Goal: Task Accomplishment & Management: Complete application form

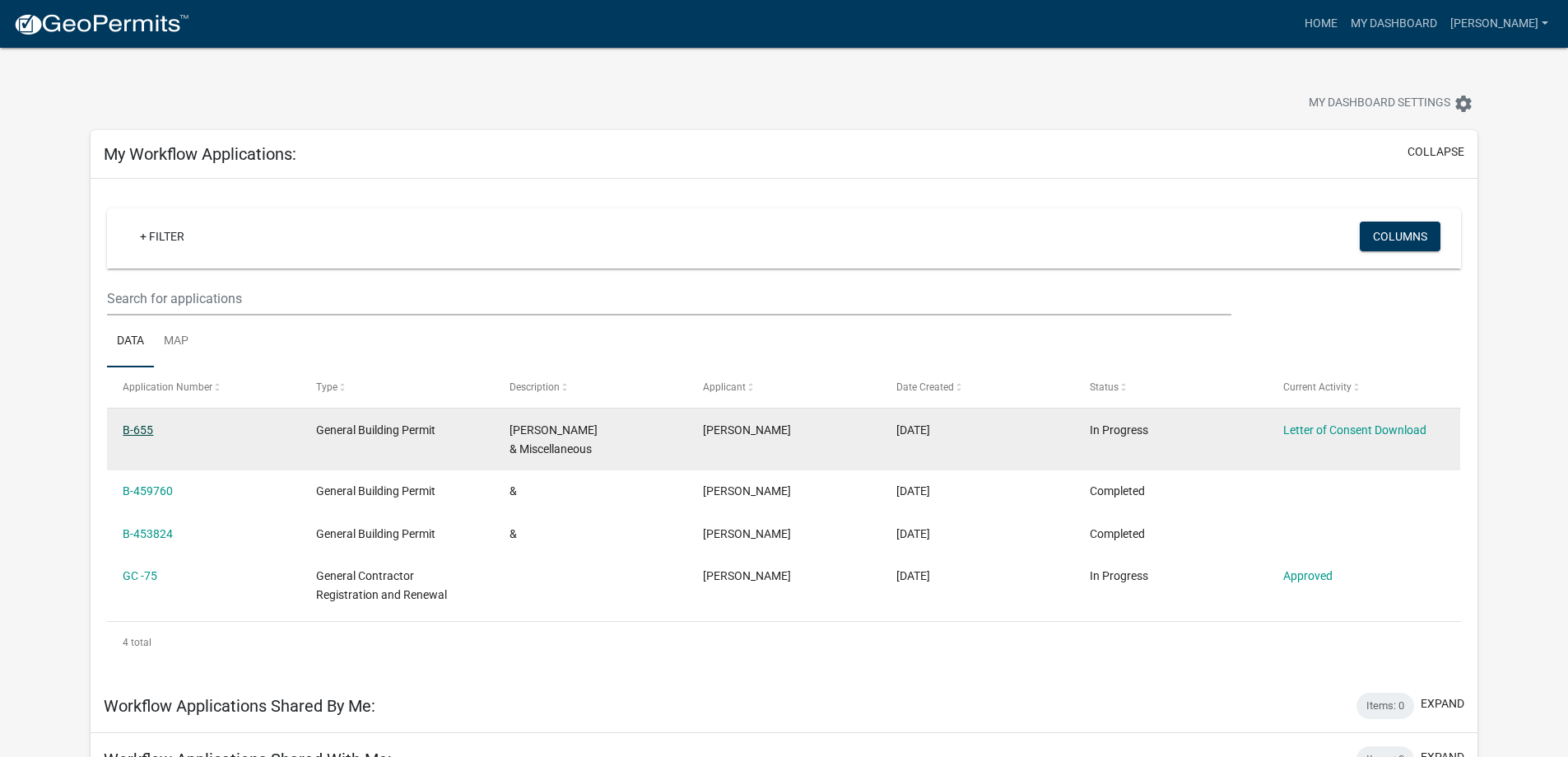
click at [148, 428] on link "B-655" at bounding box center [138, 429] width 31 height 14
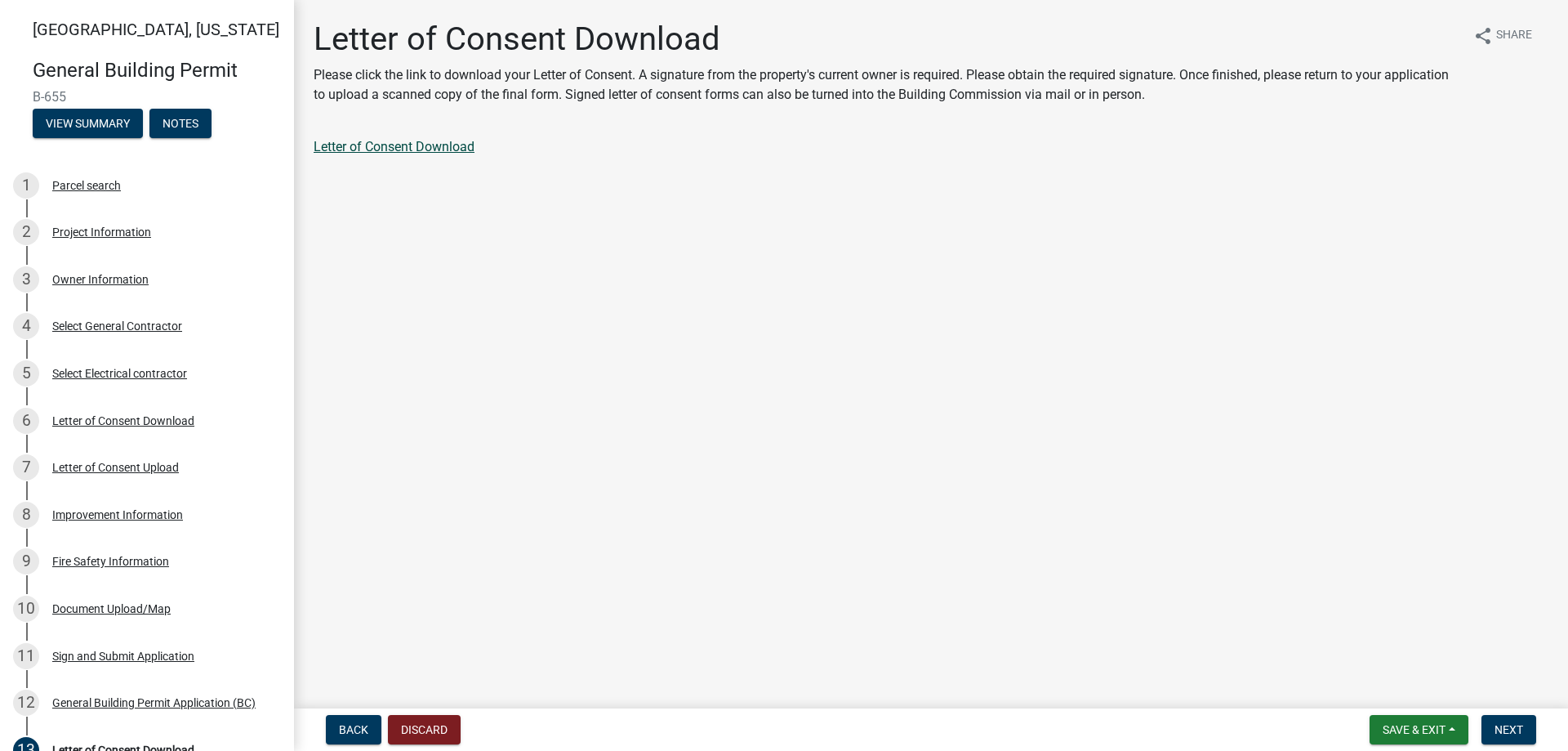
click at [388, 149] on link "Letter of Consent Download" at bounding box center [394, 146] width 161 height 15
click at [350, 150] on link "Letter of Consent Download" at bounding box center [394, 146] width 161 height 15
click at [1512, 731] on span "Next" at bounding box center [1508, 730] width 29 height 13
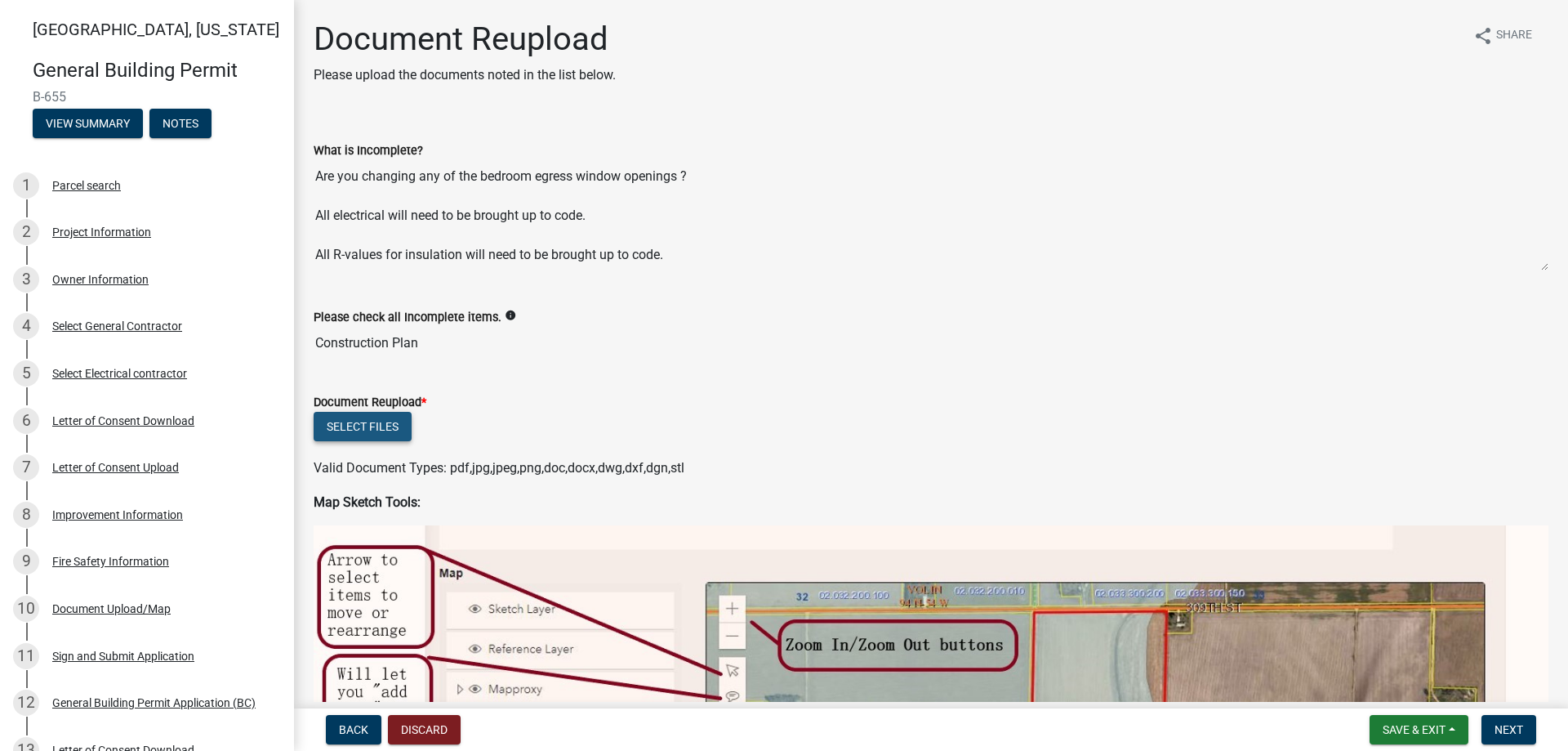
click at [385, 420] on button "Select files" at bounding box center [362, 426] width 98 height 29
click at [88, 465] on div "Letter of Consent Upload" at bounding box center [116, 467] width 127 height 12
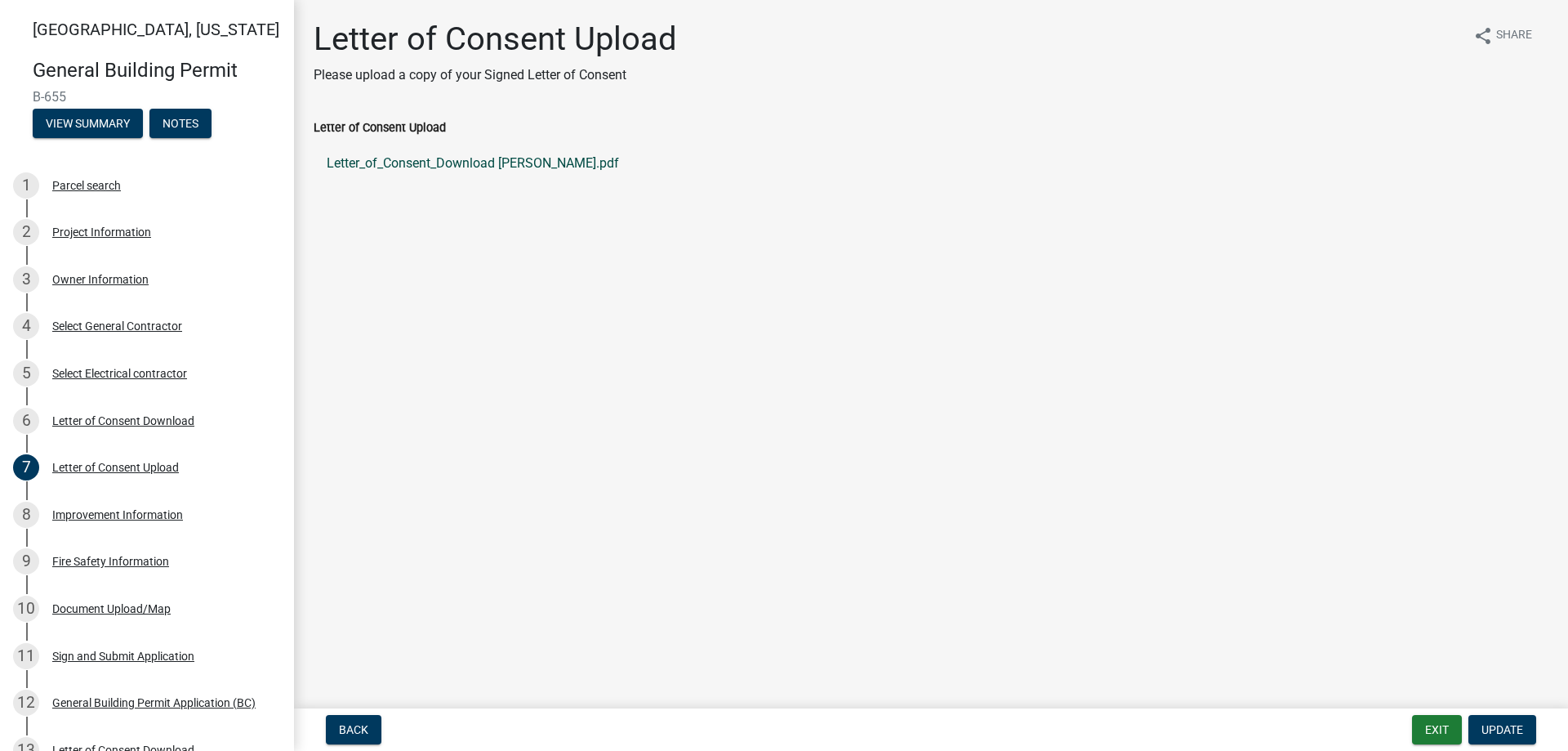
click at [456, 163] on link "Letter_of_Consent_Download Ryan Vermilya.pdf" at bounding box center [930, 163] width 1234 height 39
